Goal: Complete application form

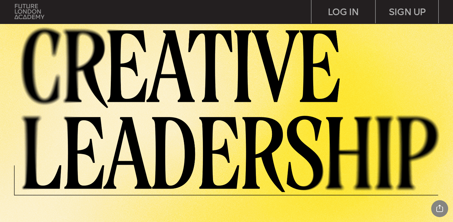
click at [29, 12] on img at bounding box center [30, 11] width 30 height 15
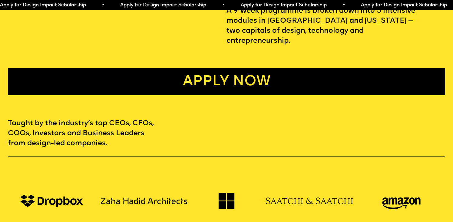
scroll to position [353, 0]
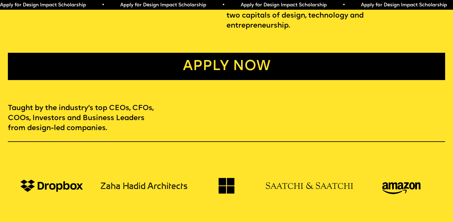
click at [181, 59] on link "Apply now" at bounding box center [227, 66] width 438 height 27
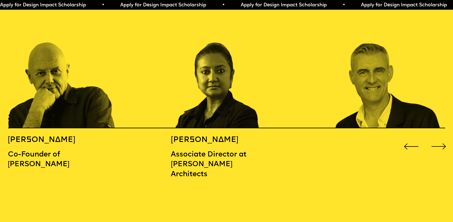
scroll to position [710, 0]
